Goal: Task Accomplishment & Management: Use online tool/utility

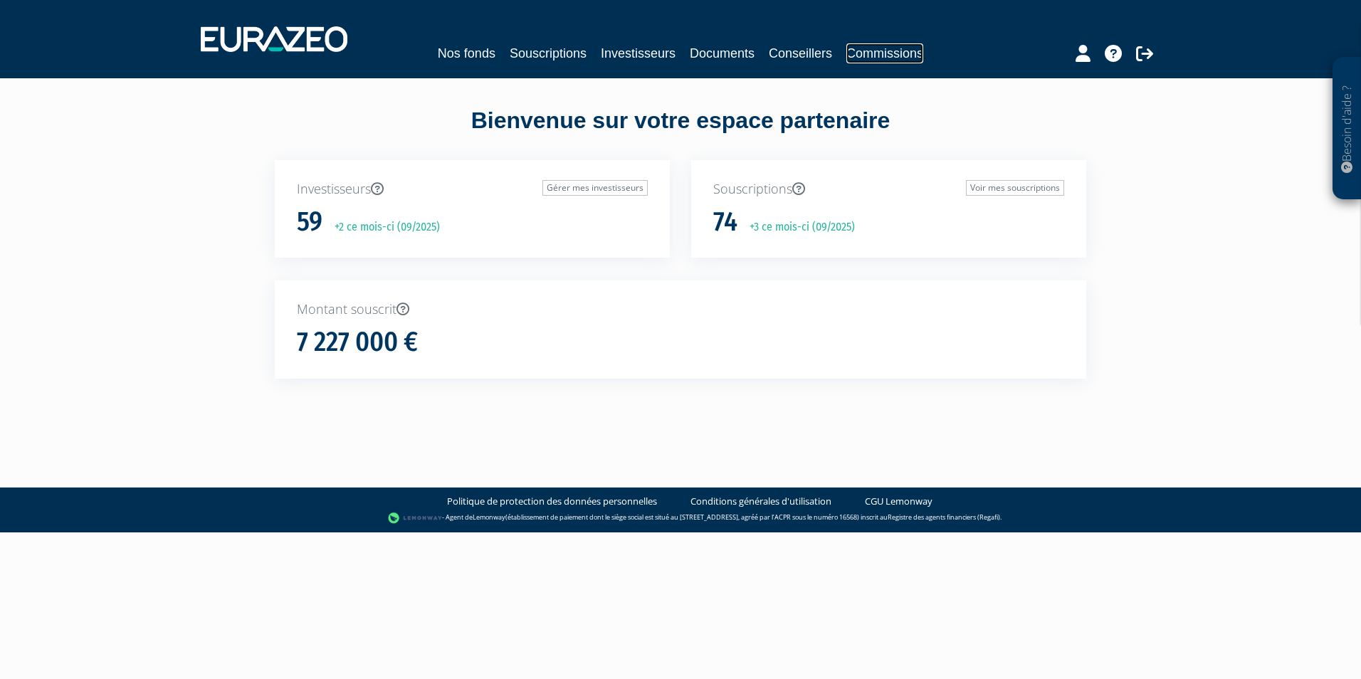
click at [862, 51] on link "Commissions" at bounding box center [884, 53] width 77 height 20
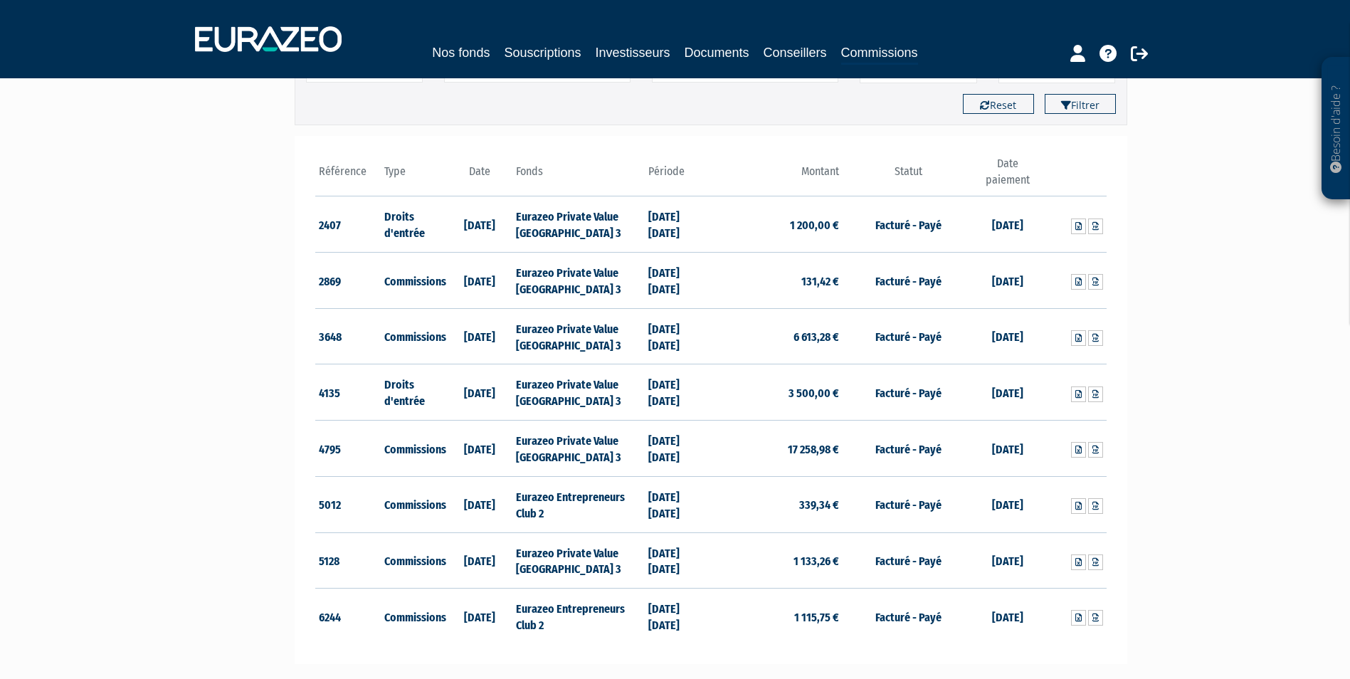
scroll to position [213, 0]
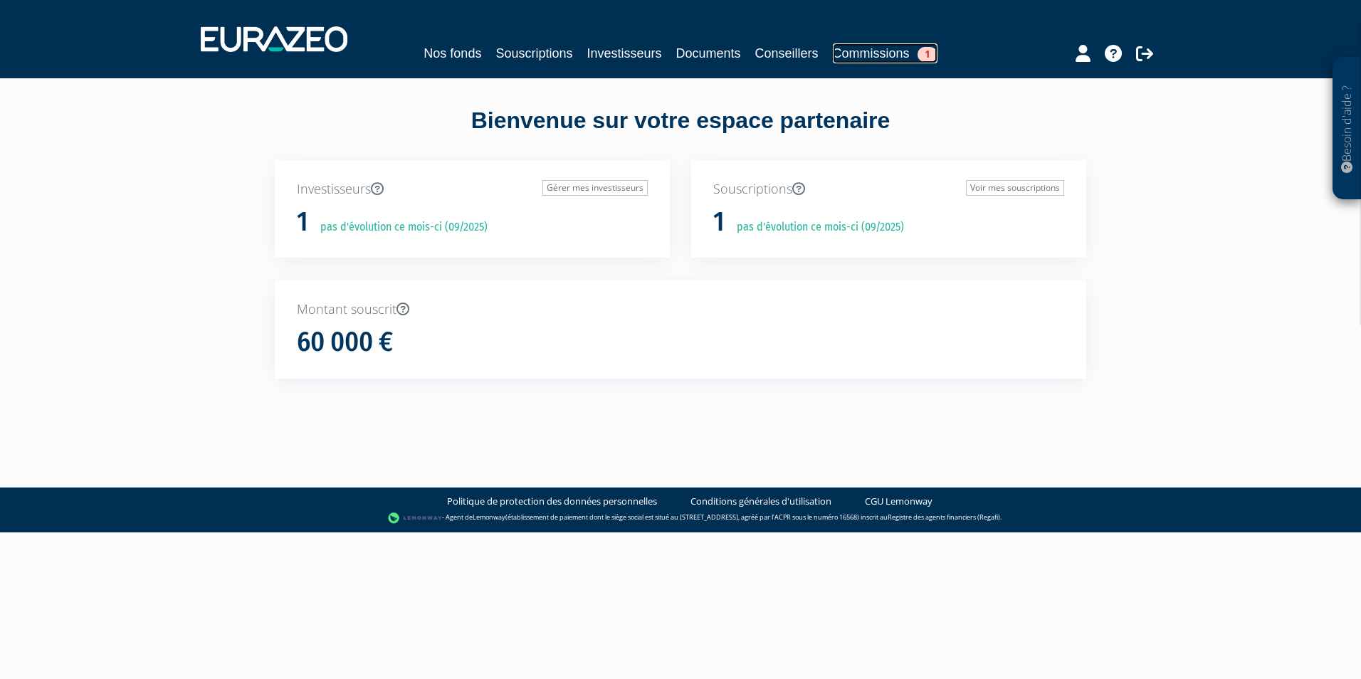
click at [856, 50] on link "Commissions 1" at bounding box center [885, 53] width 105 height 20
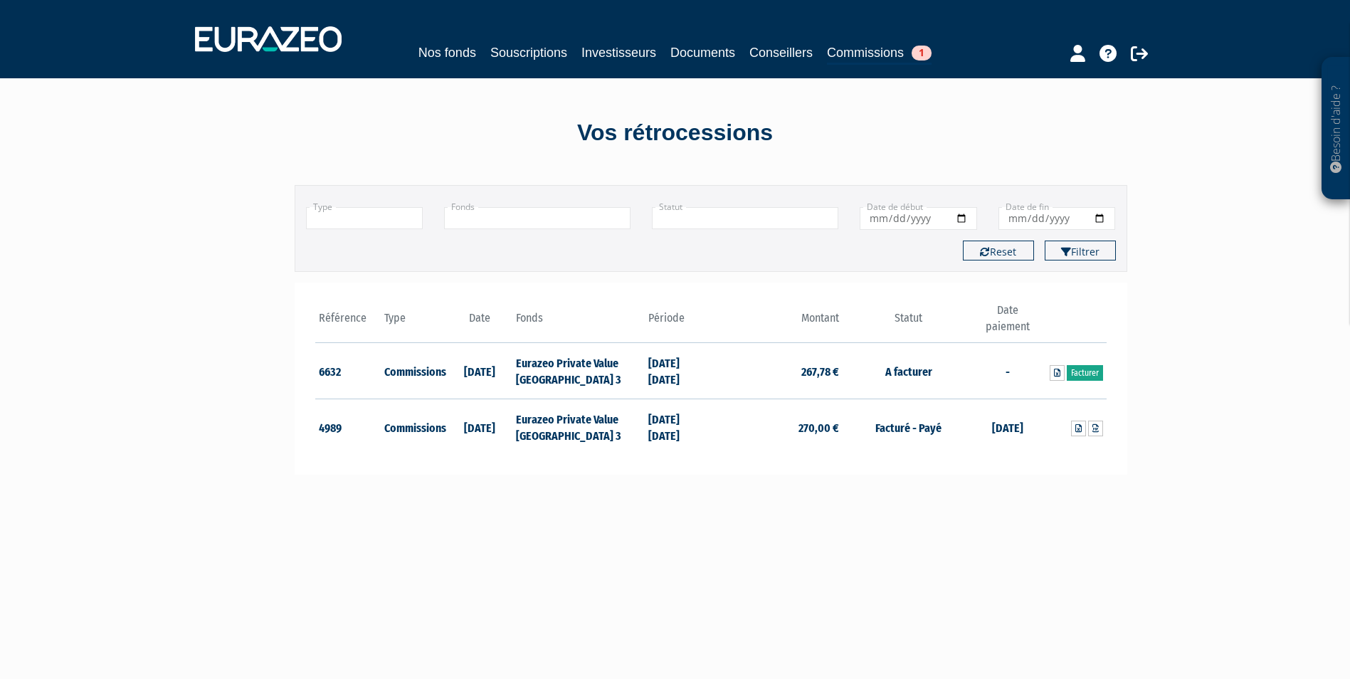
click at [1083, 374] on link "Facturer" at bounding box center [1085, 373] width 36 height 16
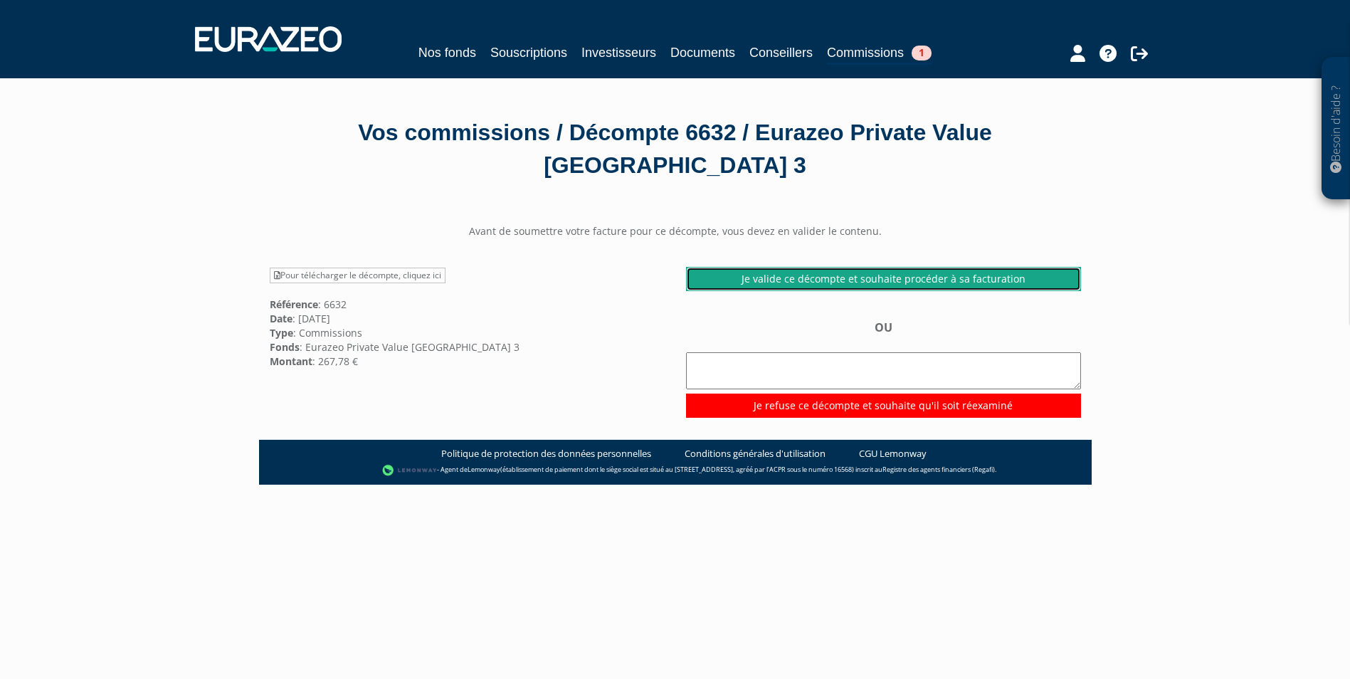
click at [878, 280] on link "Je valide ce décompte et souhaite procéder à sa facturation" at bounding box center [883, 279] width 395 height 24
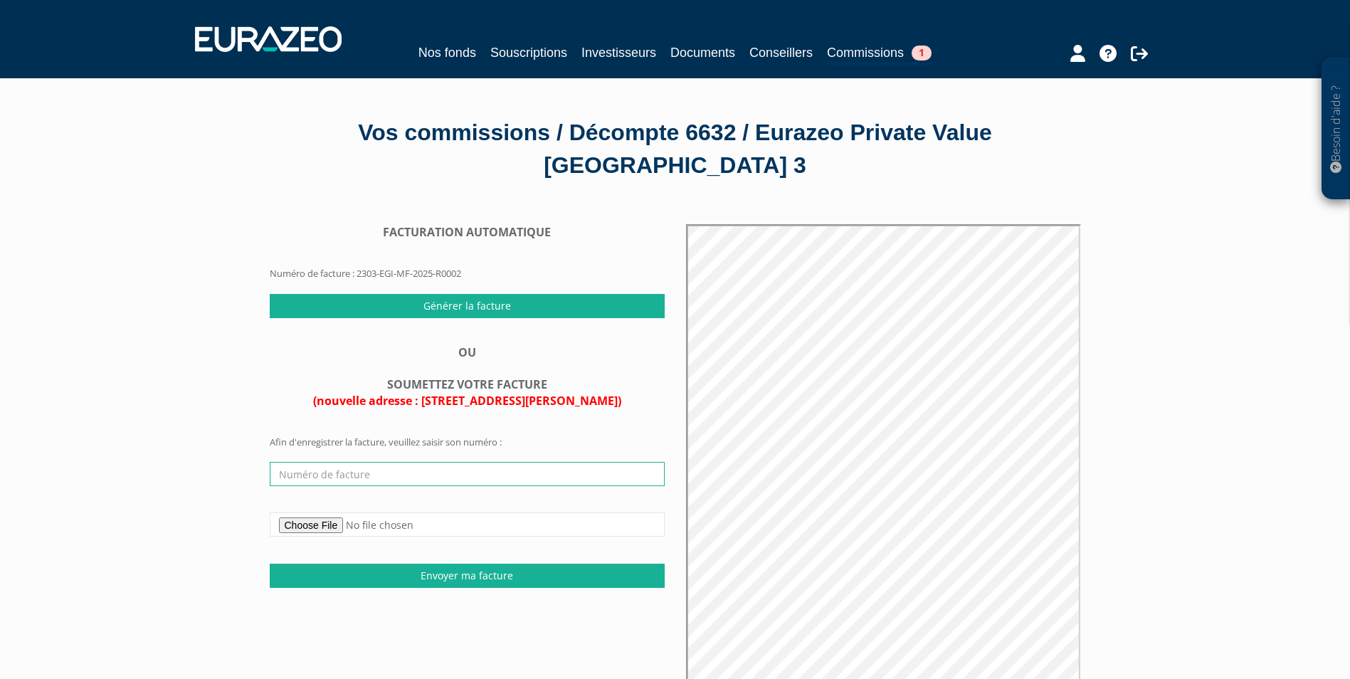
click at [374, 472] on input "text" at bounding box center [467, 474] width 395 height 24
type input "11092025"
click at [442, 305] on input "Générer la facture" at bounding box center [467, 306] width 395 height 24
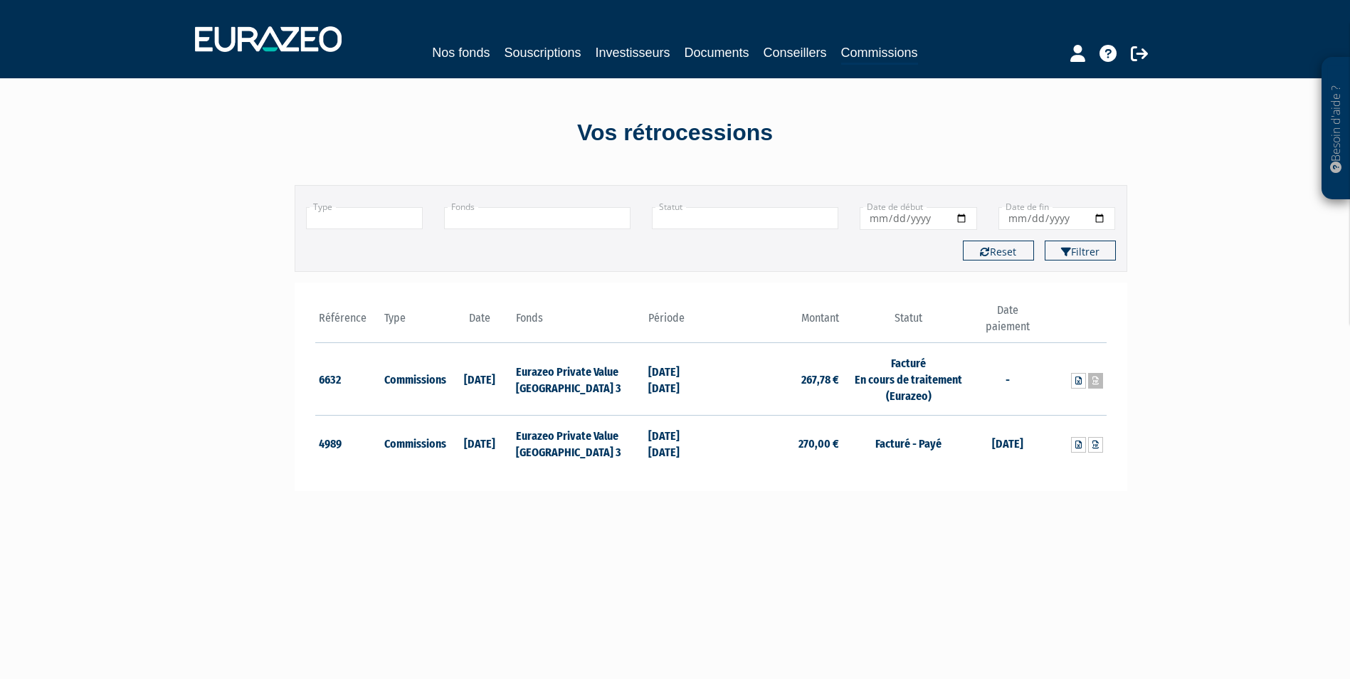
click at [1097, 380] on icon at bounding box center [1095, 380] width 6 height 9
